Goal: Find specific page/section: Find specific page/section

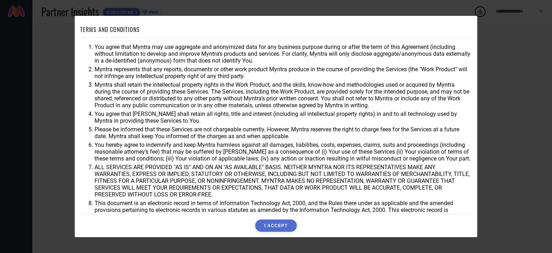
scroll to position [21, 0]
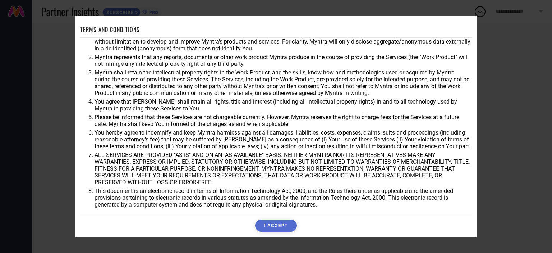
click at [267, 224] on button "I ACCEPT" at bounding box center [275, 225] width 41 height 12
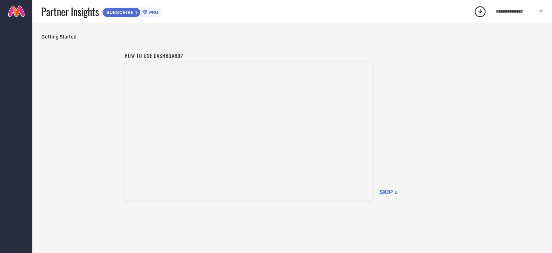
click at [461, 118] on div "How to use dashboard? SKIP »" at bounding box center [292, 149] width 502 height 201
click at [28, 10] on link at bounding box center [16, 11] width 32 height 23
click at [387, 188] on span "SKIP »" at bounding box center [386, 192] width 19 height 8
